Goal: Submit feedback/report problem

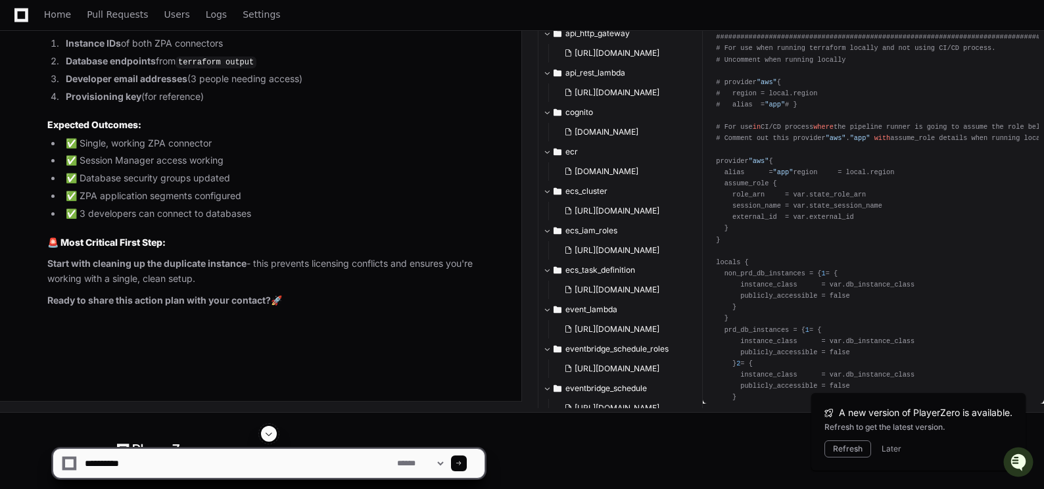
click at [822, 445] on div "A new version of PlayerZero is available. Refresh to get the latest version. Re…" at bounding box center [918, 432] width 214 height 78
click at [833, 444] on button "Refresh" at bounding box center [847, 448] width 47 height 17
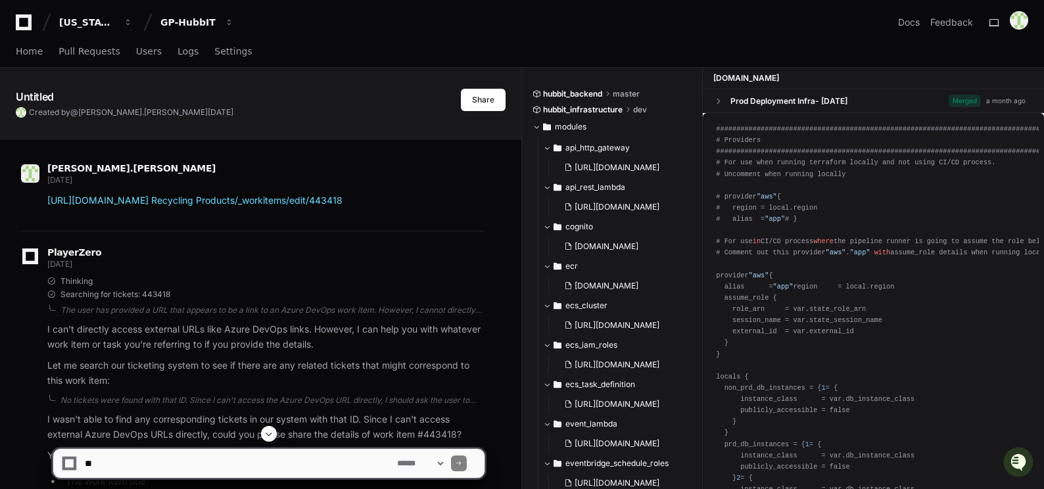
click at [268, 434] on span at bounding box center [269, 434] width 11 height 11
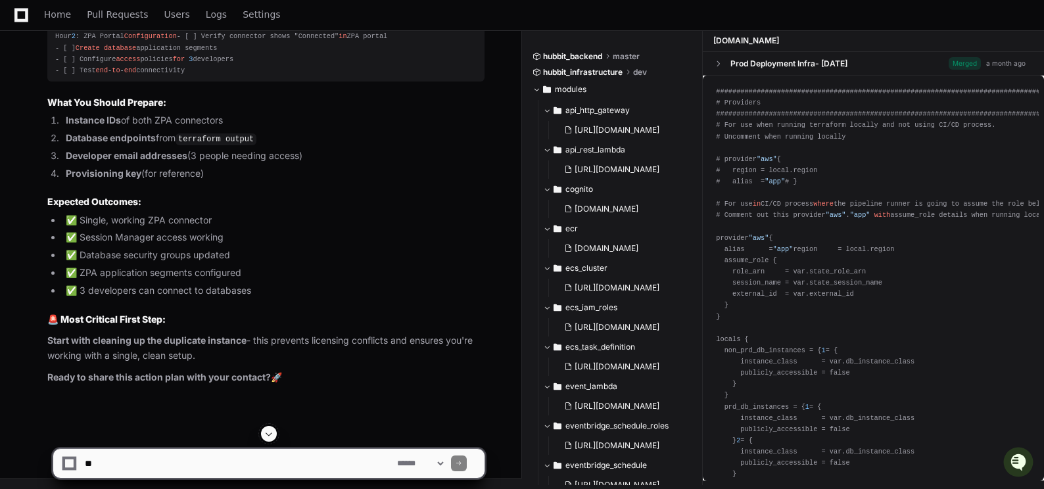
scroll to position [70346, 0]
